Goal: Navigation & Orientation: Go to known website

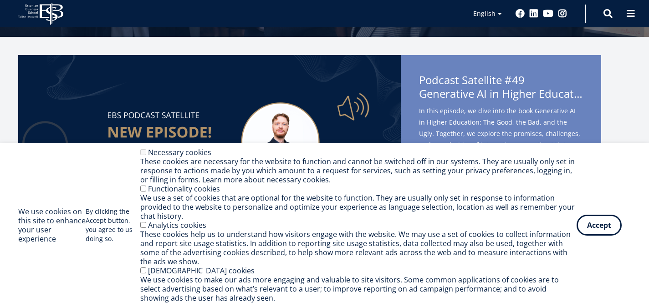
scroll to position [182, 0]
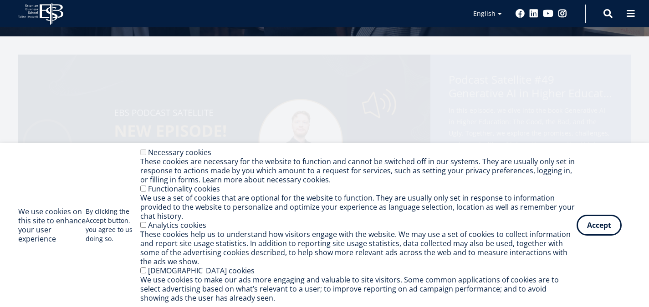
click at [593, 215] on div "We use cookies on this site to enhance your user experience By clicking the Acc…" at bounding box center [324, 225] width 613 height 155
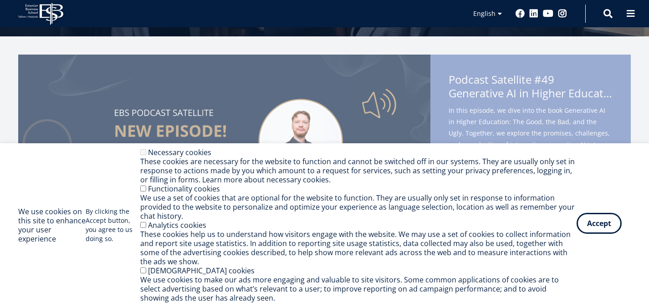
click at [593, 216] on button "Accept" at bounding box center [599, 223] width 45 height 21
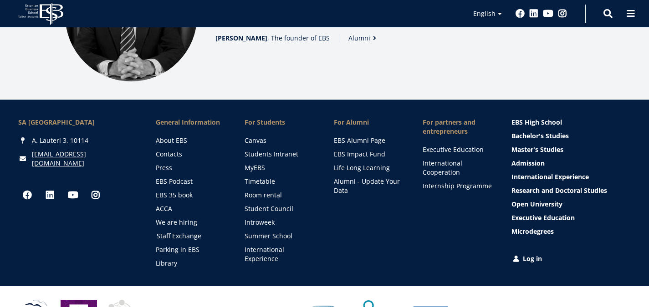
scroll to position [1158, 0]
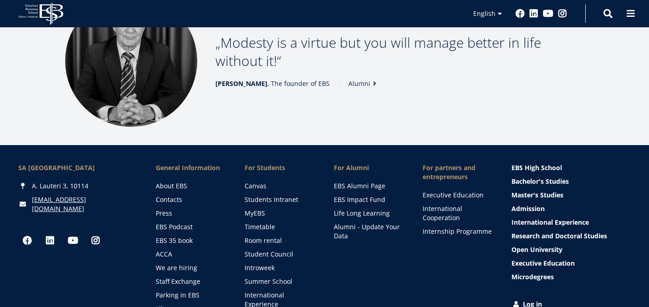
drag, startPoint x: 60, startPoint y: 1, endPoint x: 39, endPoint y: 75, distance: 76.7
click at [39, 75] on div "Modesty is a virtue but you will manage better in life without it! Madis Habaku…" at bounding box center [324, 61] width 649 height 169
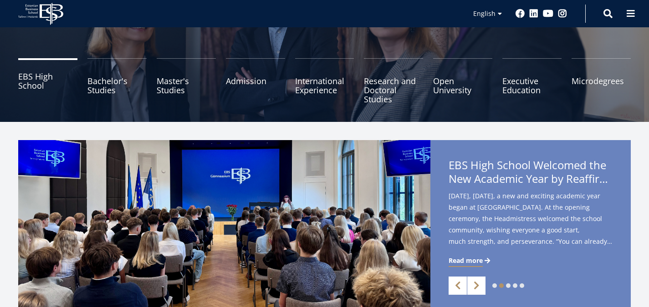
scroll to position [0, 0]
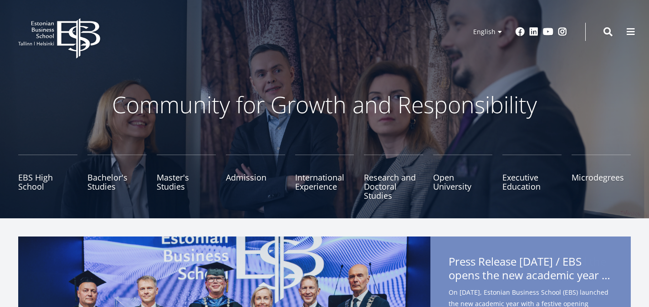
drag, startPoint x: 87, startPoint y: 39, endPoint x: 82, endPoint y: 33, distance: 8.4
click at [82, 33] on icon "EBS Logo Created with Sketch." at bounding box center [59, 38] width 82 height 41
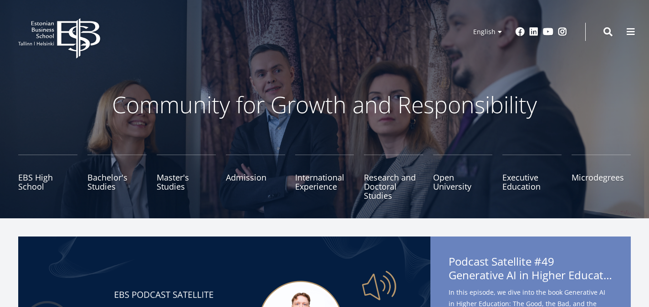
drag, startPoint x: 94, startPoint y: 45, endPoint x: 95, endPoint y: 37, distance: 8.2
click at [95, 37] on icon at bounding box center [78, 38] width 43 height 41
drag, startPoint x: 0, startPoint y: 0, endPoint x: 218, endPoint y: 26, distance: 219.8
click at [218, 26] on div "EBS Logo Created with Sketch. Kasutaja konto menüü Log in Estonian Estonian Eng…" at bounding box center [324, 31] width 649 height 27
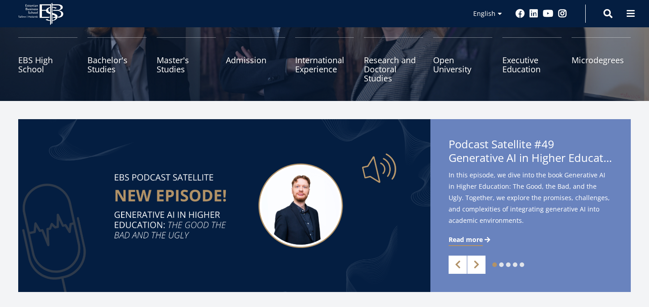
scroll to position [182, 0]
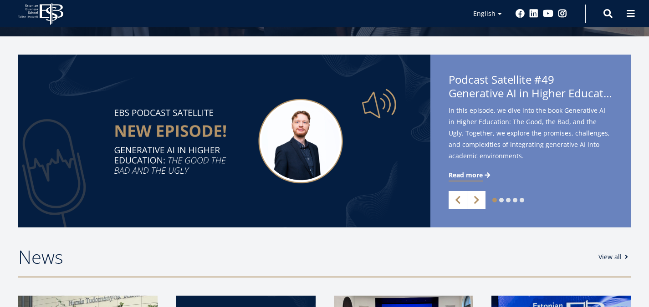
drag, startPoint x: 51, startPoint y: 10, endPoint x: 31, endPoint y: 47, distance: 42.2
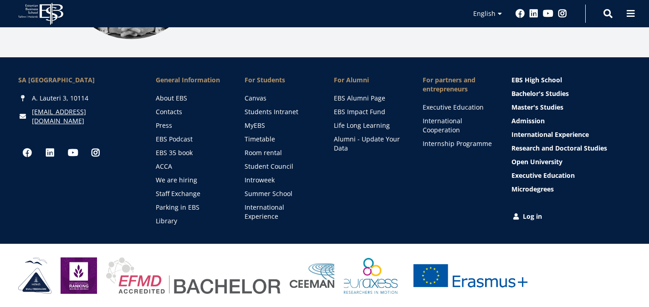
scroll to position [1386, 0]
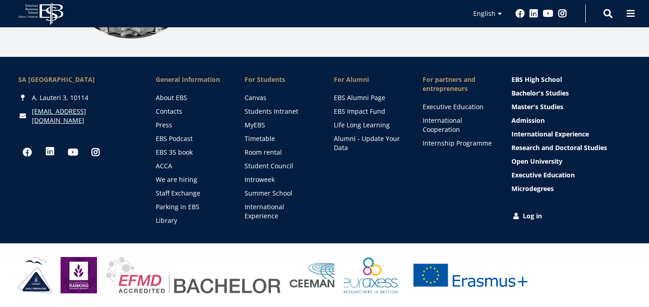
click at [59, 143] on link "Linkedin" at bounding box center [50, 152] width 18 height 18
